Goal: Task Accomplishment & Management: Manage account settings

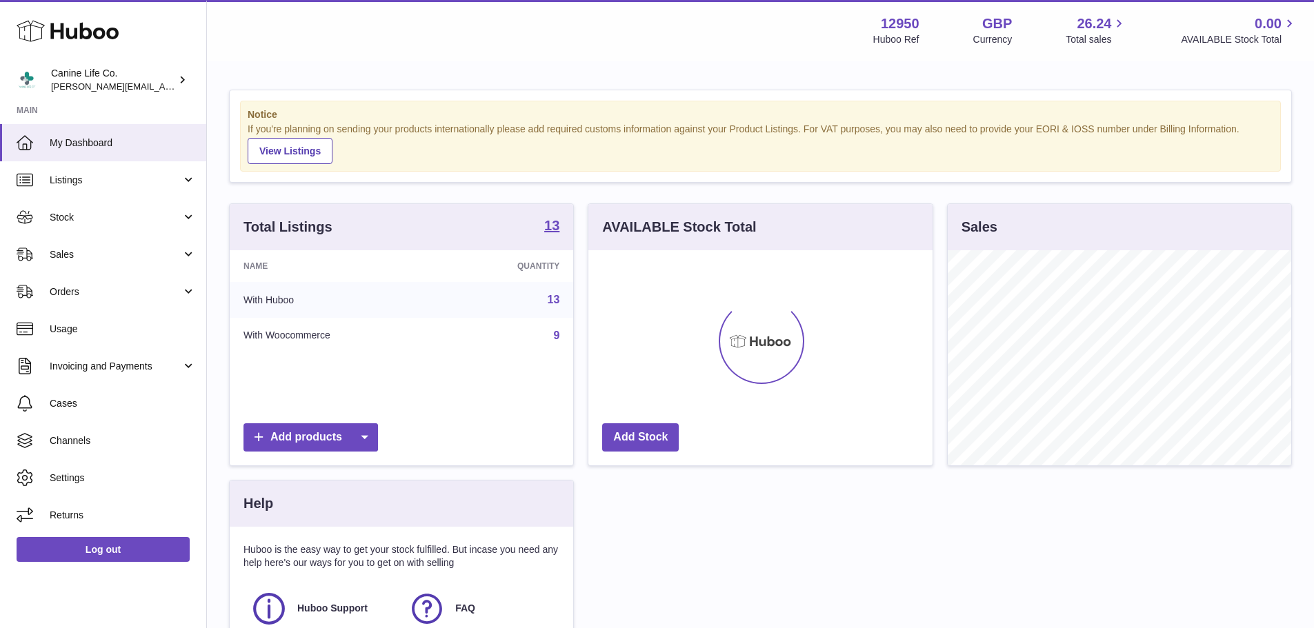
scroll to position [215, 344]
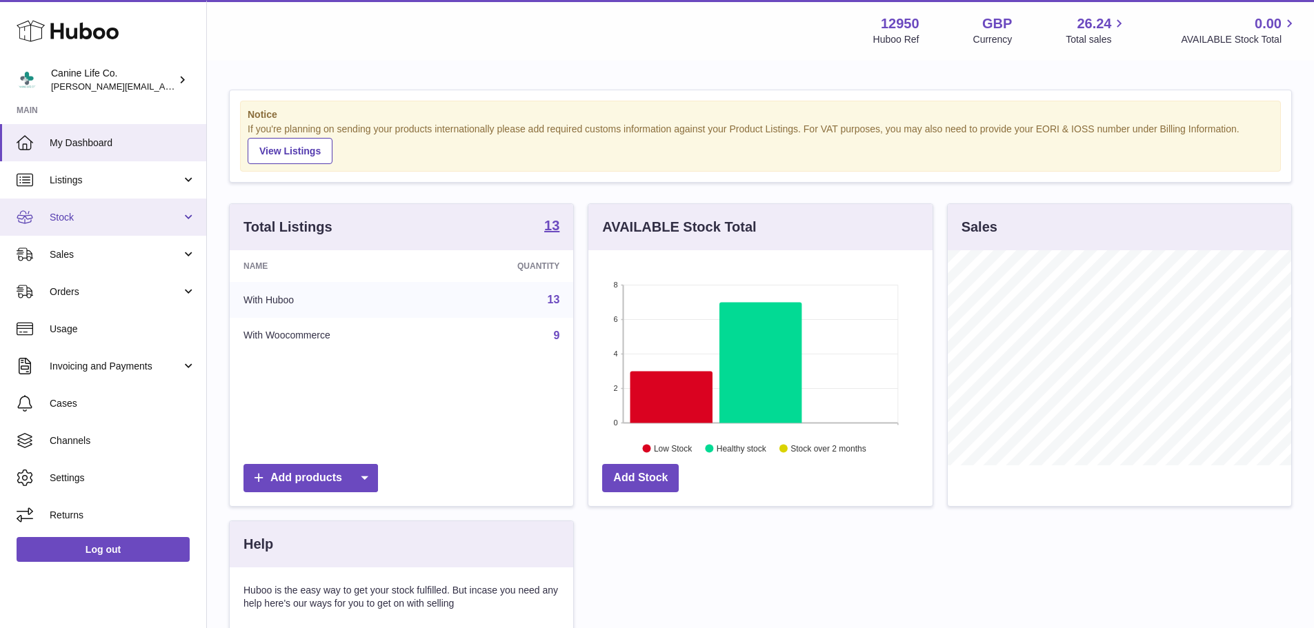
click at [50, 212] on span "Stock" at bounding box center [116, 217] width 132 height 13
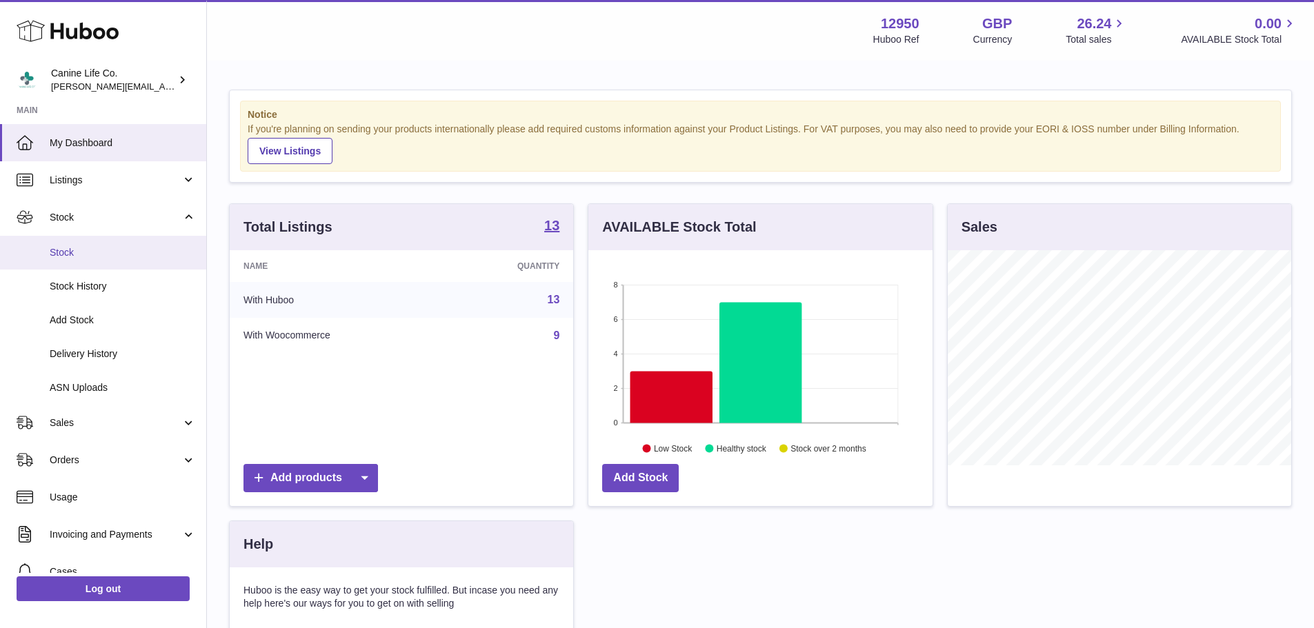
click at [81, 257] on span "Stock" at bounding box center [123, 252] width 146 height 13
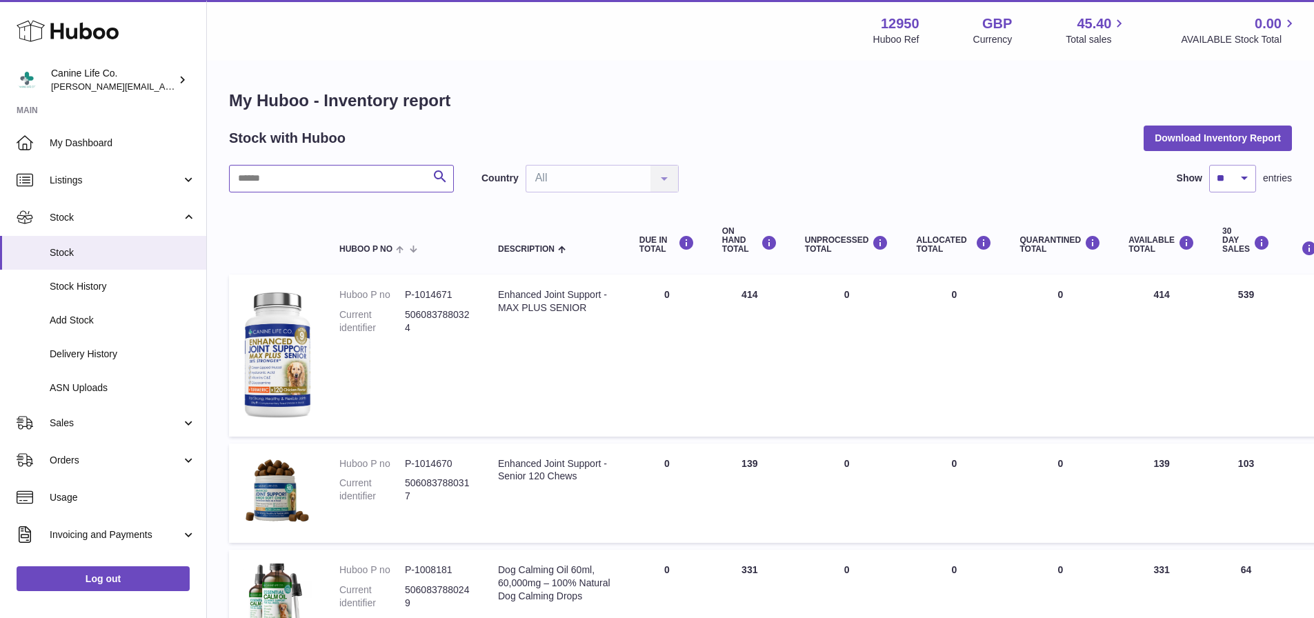
click at [284, 175] on input "text" at bounding box center [341, 179] width 225 height 28
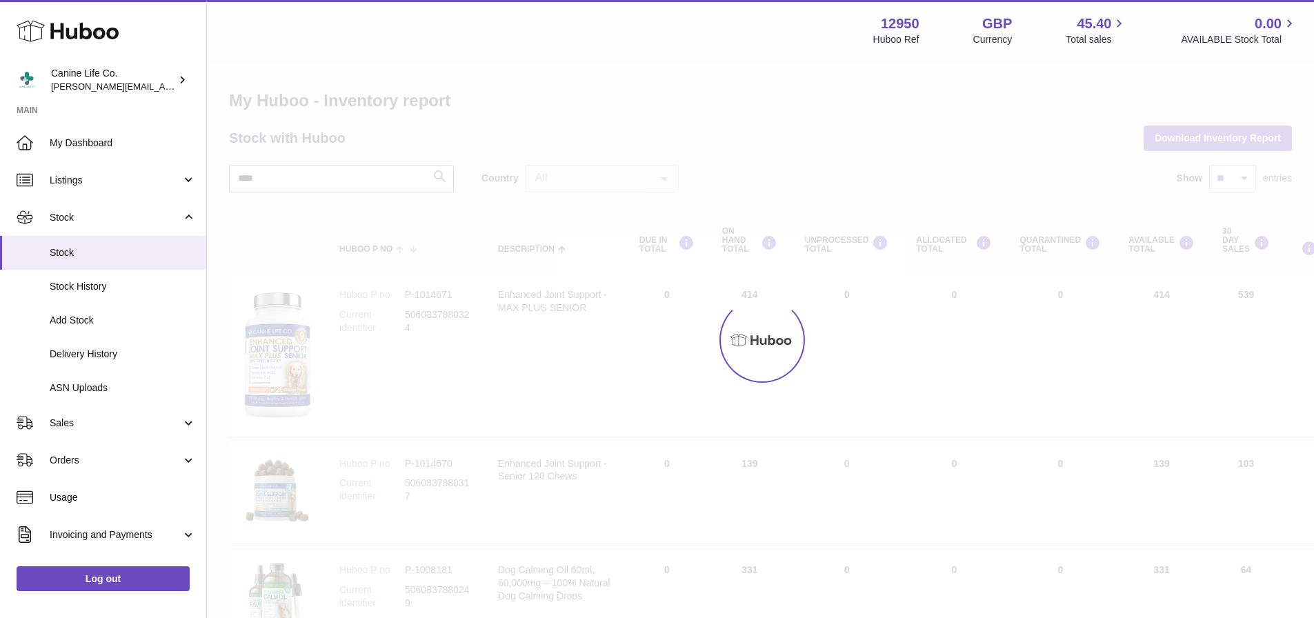
type input "****"
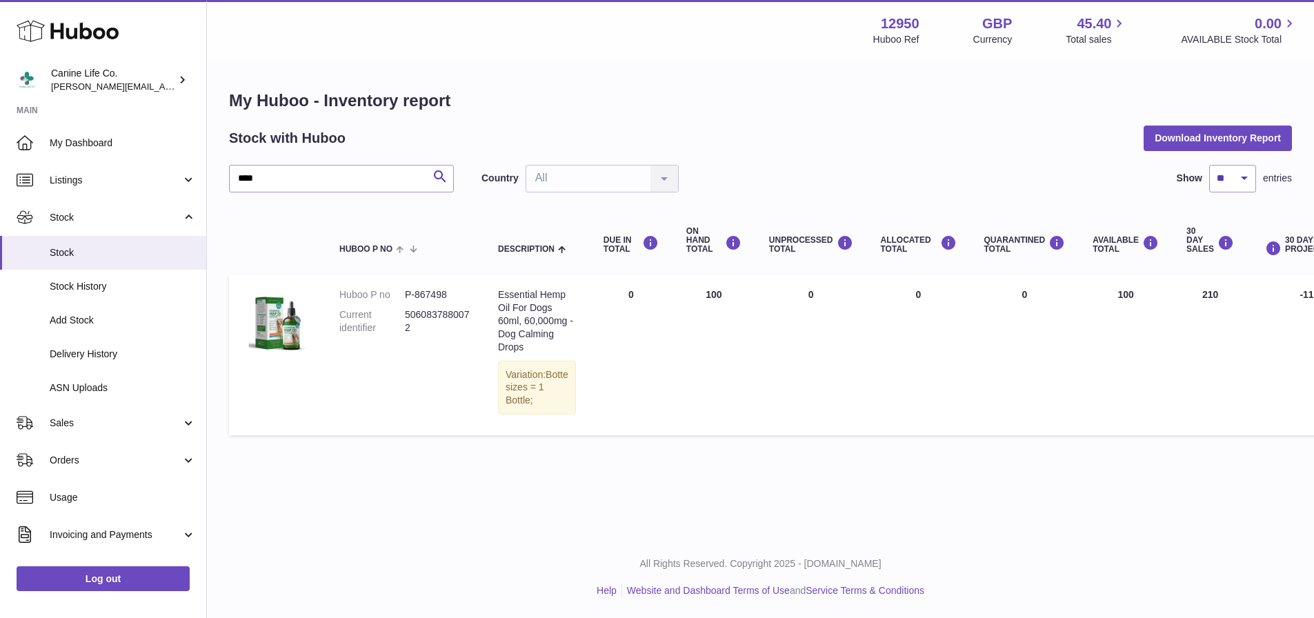
click at [1159, 10] on div "Menu Huboo 12950 Huboo Ref GBP Currency 45.40 Total sales 0.00 AVAILABLE Stock …" at bounding box center [760, 30] width 1107 height 61
